Goal: Find specific page/section: Find specific page/section

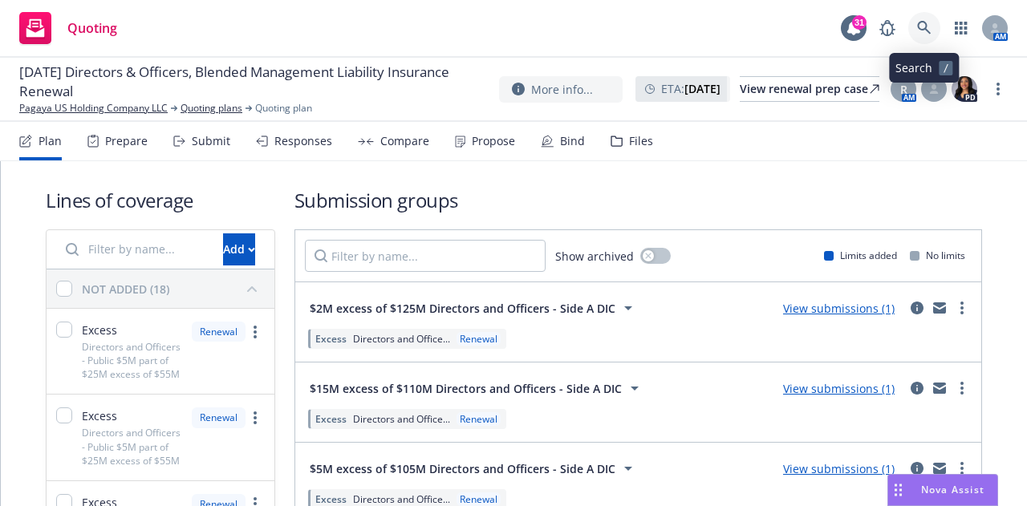
click at [920, 18] on link at bounding box center [924, 28] width 32 height 32
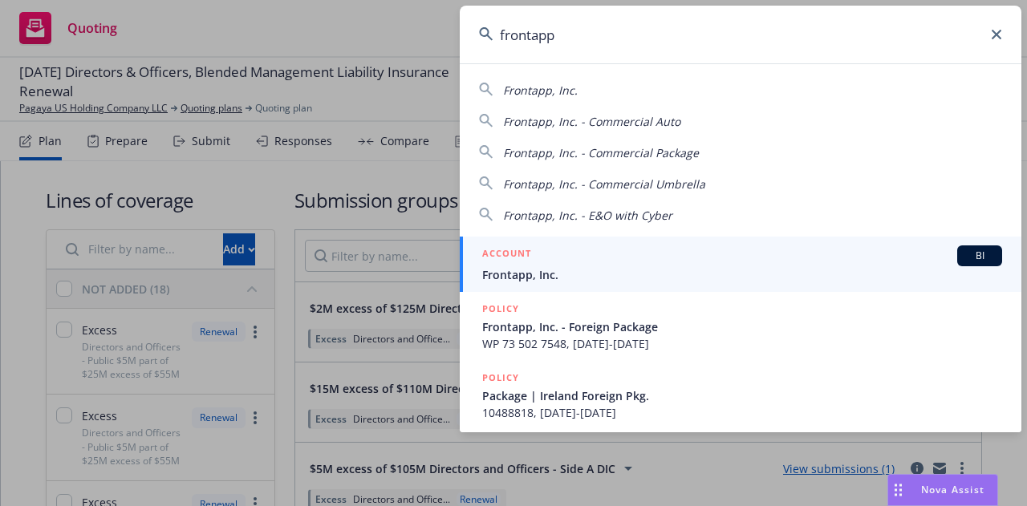
type input "frontapp"
click at [549, 260] on div "ACCOUNT BI" at bounding box center [742, 255] width 520 height 21
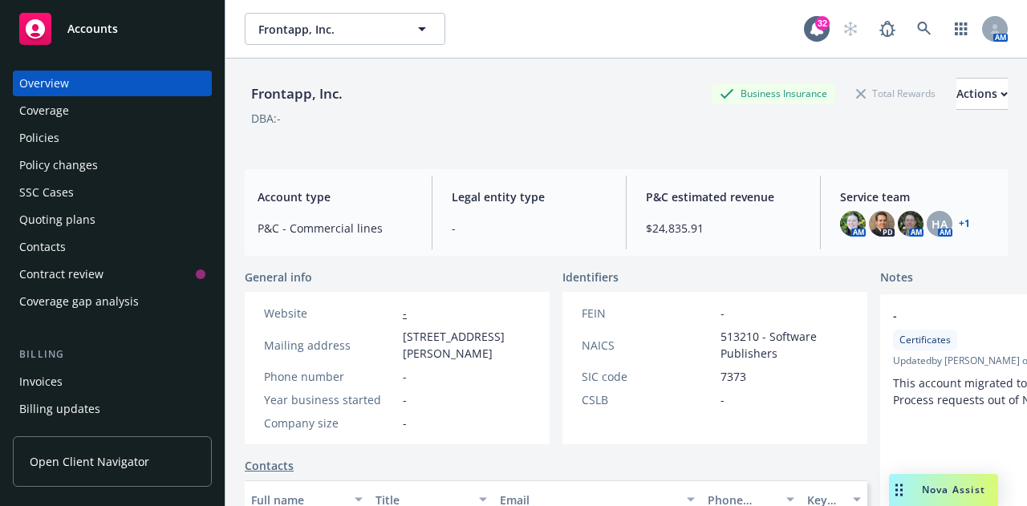
click at [71, 146] on div "Policies" at bounding box center [112, 138] width 186 height 26
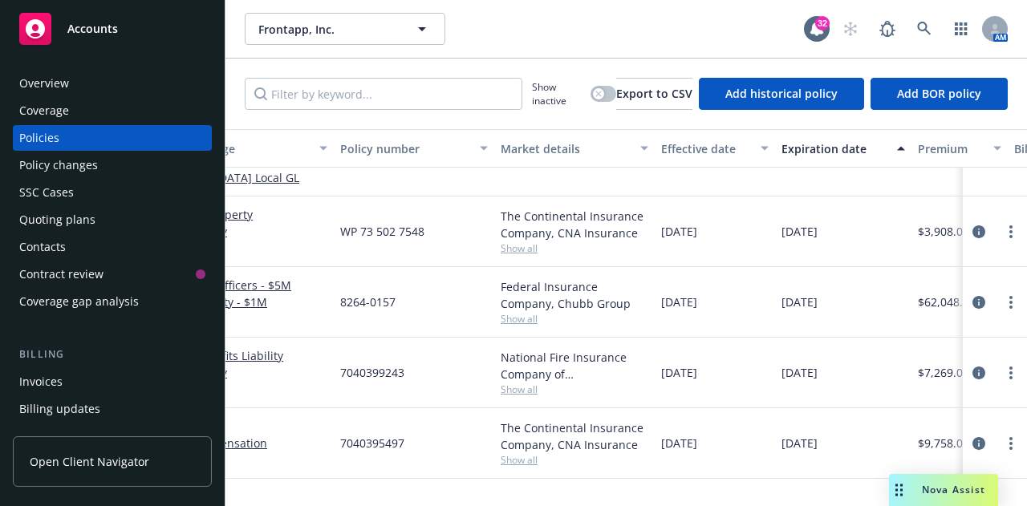
scroll to position [59, 0]
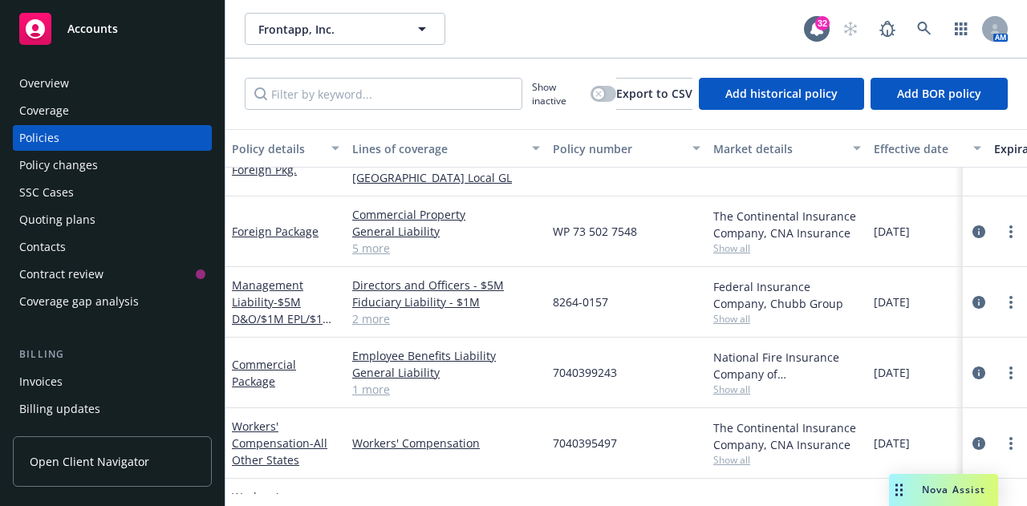
click at [363, 310] on link "2 more" at bounding box center [446, 318] width 188 height 17
